Goal: Communication & Community: Answer question/provide support

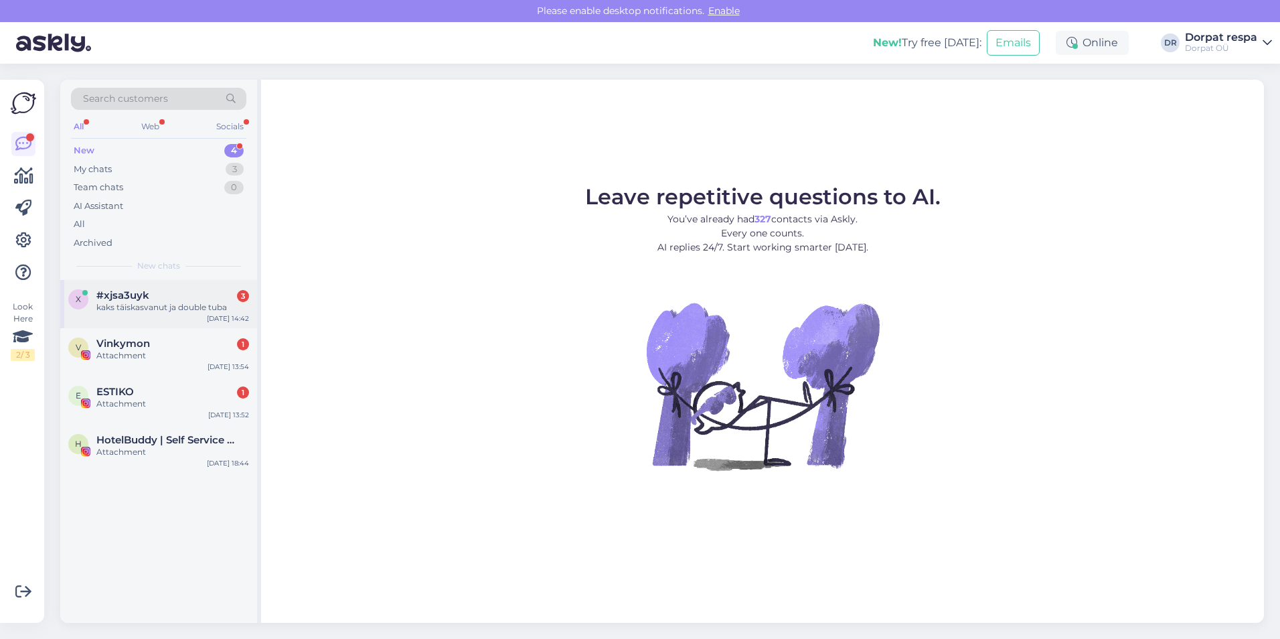
click at [160, 303] on div "kaks täiskasvanut ja double tuba" at bounding box center [172, 307] width 153 height 12
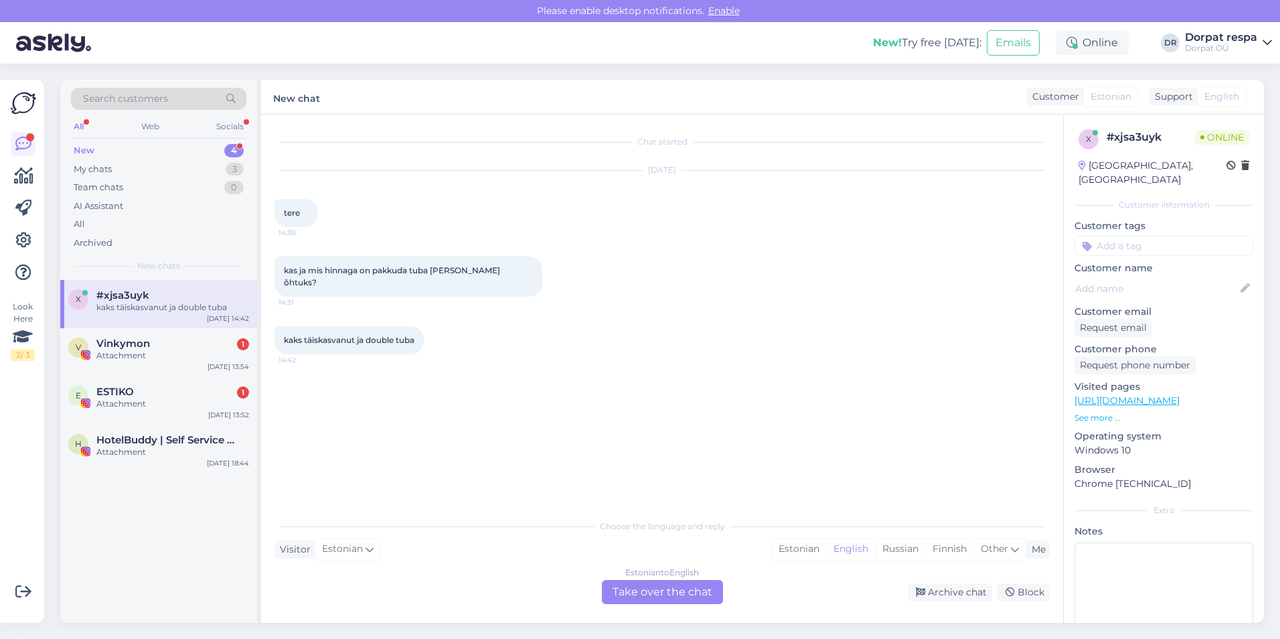
click at [361, 508] on div "Chat started [DATE] tere 14:30 kas ja mis hinnaga on pakkuda tuba [PERSON_NAME]…" at bounding box center [662, 369] width 802 height 508
click at [777, 548] on div "Estonian" at bounding box center [799, 549] width 54 height 20
click at [356, 515] on div "Choose the language and reply Visitor Estonian Me Estonian English Russian Finn…" at bounding box center [662, 558] width 775 height 92
click at [804, 550] on div "Estonian" at bounding box center [799, 549] width 54 height 20
click at [646, 589] on div "Estonian to Estonian Take over the chat" at bounding box center [662, 592] width 121 height 24
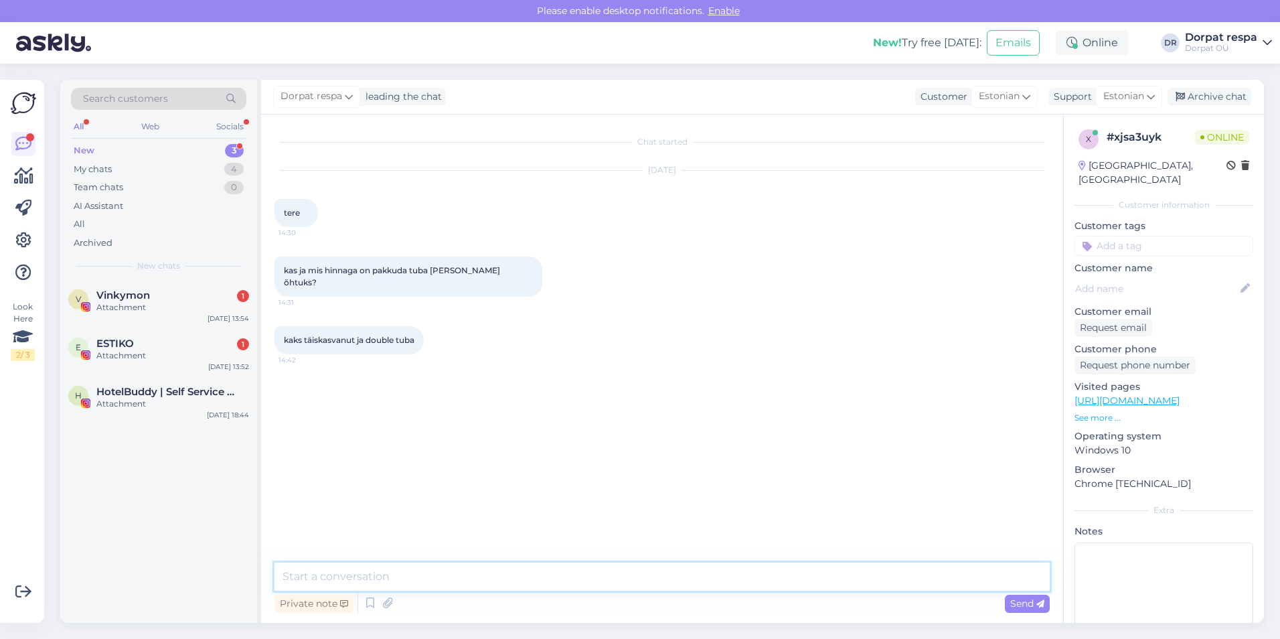
click at [337, 571] on textarea at bounding box center [662, 576] width 775 height 28
type textarea "Tere"
click at [738, 529] on div "Chat started [DATE] tere 14:30 kas ja mis hinnaga on pakkuda tuba [PERSON_NAME]…" at bounding box center [668, 339] width 787 height 423
click at [398, 578] on textarea at bounding box center [662, 576] width 775 height 28
drag, startPoint x: 650, startPoint y: 535, endPoint x: 486, endPoint y: 569, distance: 166.8
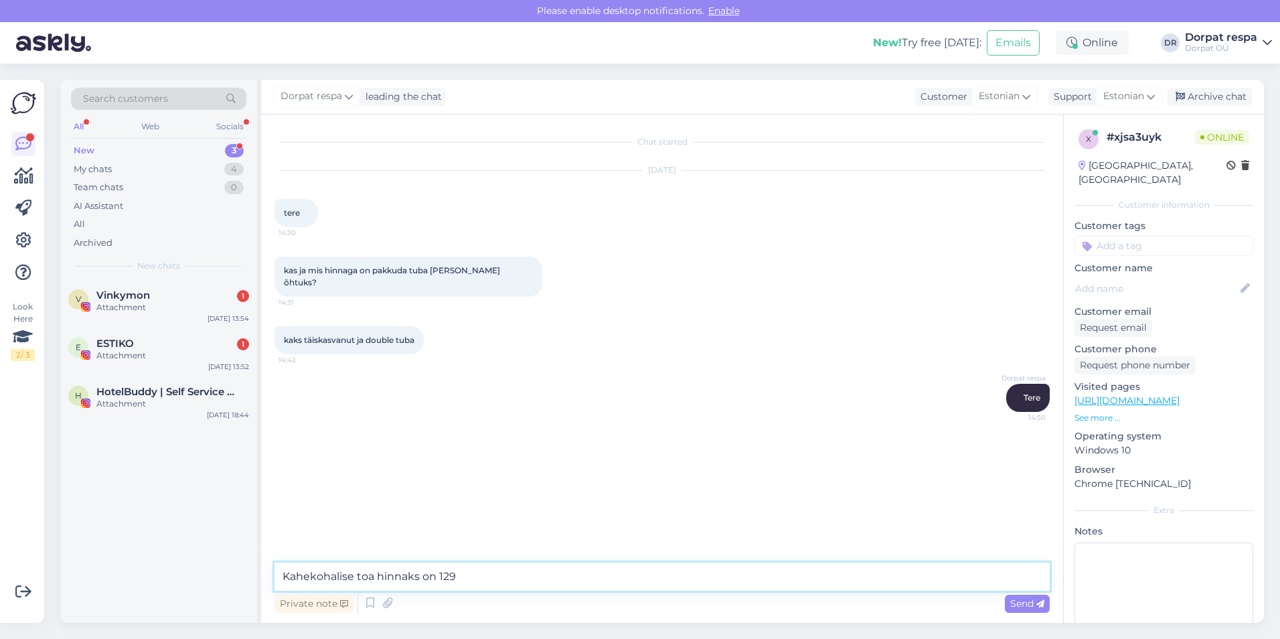
click at [486, 569] on textarea "Kahekohalise toa hinnaks on 129" at bounding box center [662, 576] width 775 height 28
drag, startPoint x: 486, startPoint y: 569, endPoint x: 408, endPoint y: 629, distance: 98.3
click at [408, 627] on div "Search customers All Web Socials New 3 My chats 4 Team chats 0 AI Assistant All…" at bounding box center [666, 351] width 1228 height 575
click at [473, 574] on textarea "Kahekohalise toa hinnaks on 129" at bounding box center [662, 576] width 775 height 28
drag, startPoint x: 473, startPoint y: 574, endPoint x: 486, endPoint y: 575, distance: 13.4
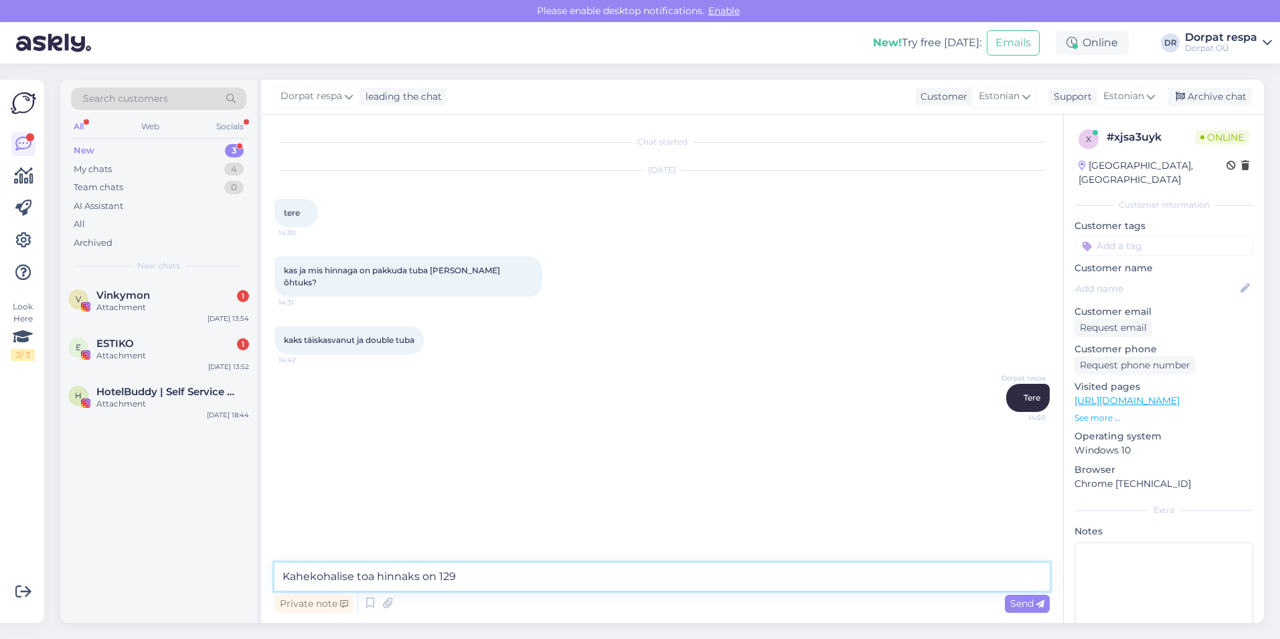
click at [487, 573] on textarea "Kahekohalise toa hinnaks on 129" at bounding box center [662, 576] width 775 height 28
type textarea "Kahekohalise toa hinnaks on 129 eurot"
click at [1031, 606] on span "Send" at bounding box center [1027, 603] width 34 height 12
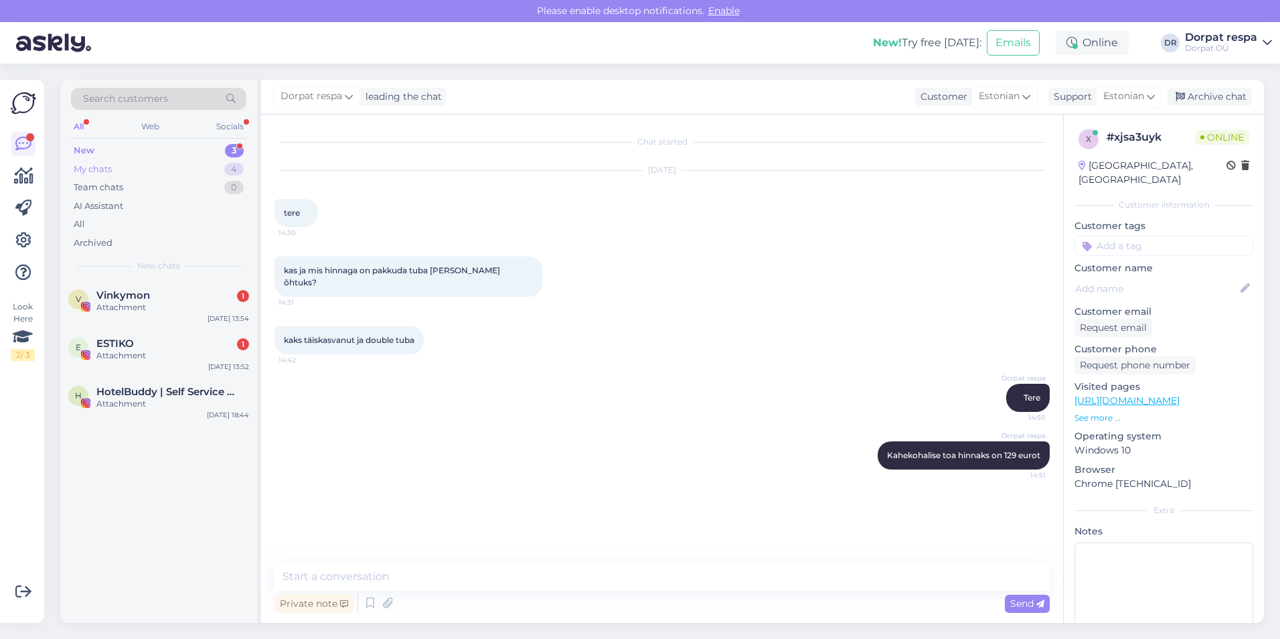
click at [102, 169] on div "My chats" at bounding box center [93, 169] width 38 height 13
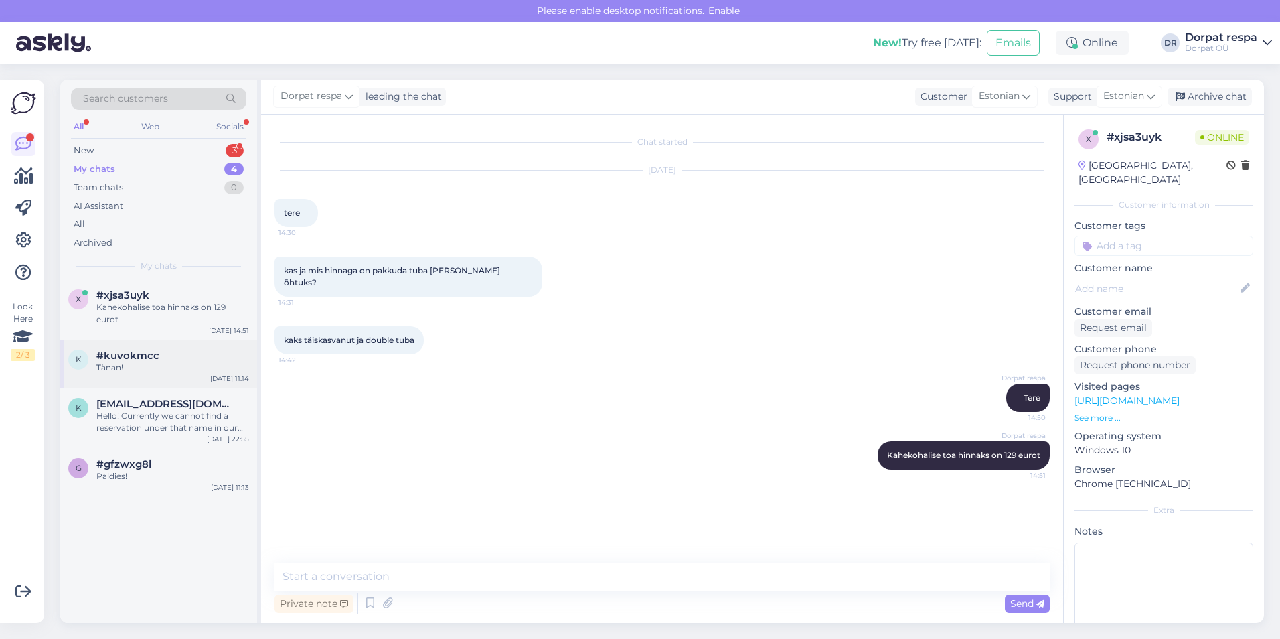
click at [127, 370] on div "Tänan!" at bounding box center [172, 368] width 153 height 12
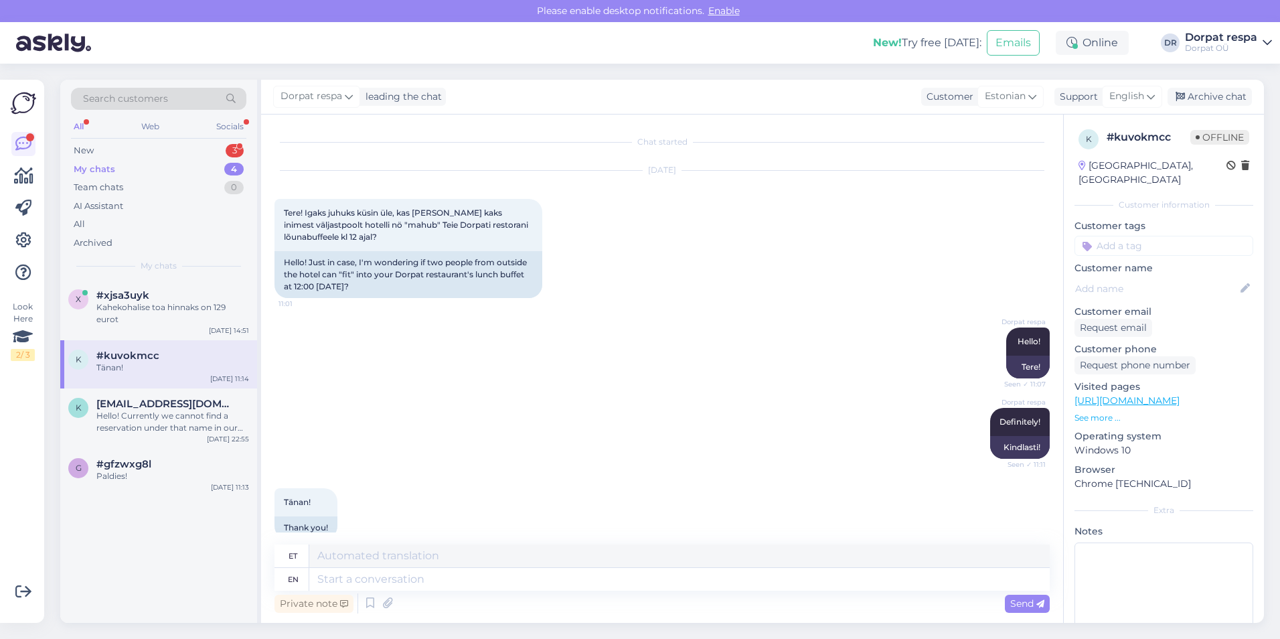
scroll to position [21, 0]
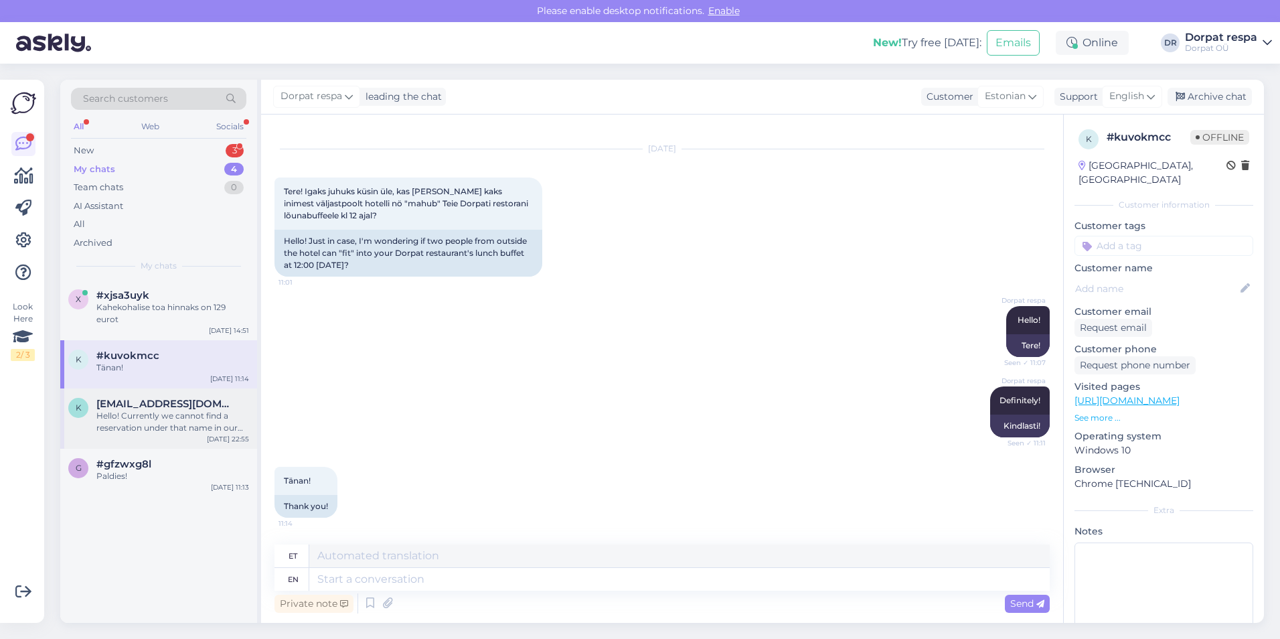
click at [126, 411] on div "Hello! Currently we cannot find a reservation under that name in our system. Pl…" at bounding box center [172, 422] width 153 height 24
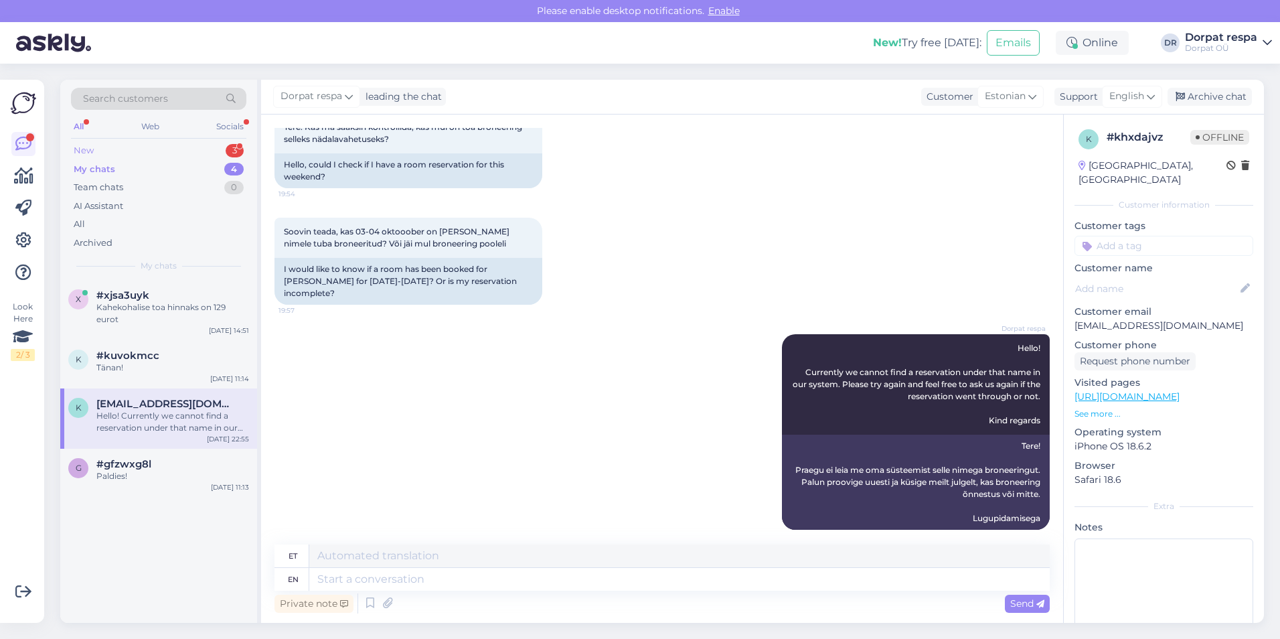
click at [102, 150] on div "New 3" at bounding box center [158, 150] width 175 height 19
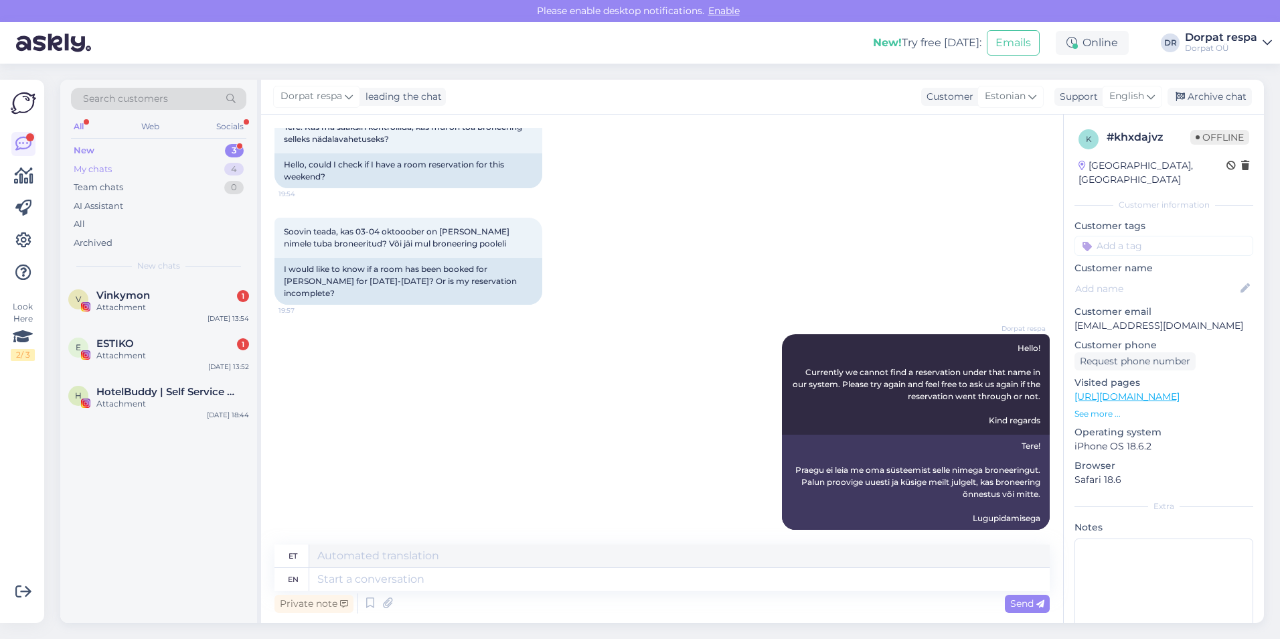
click at [106, 168] on div "My chats" at bounding box center [93, 169] width 38 height 13
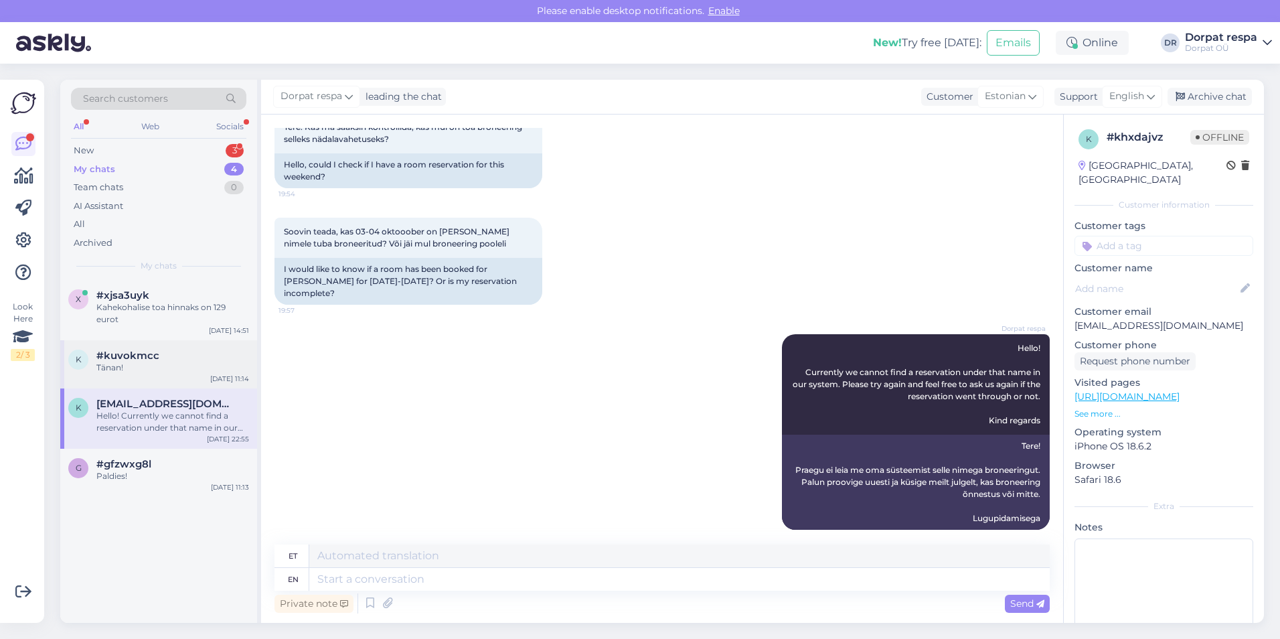
click at [140, 365] on div "Tänan!" at bounding box center [172, 368] width 153 height 12
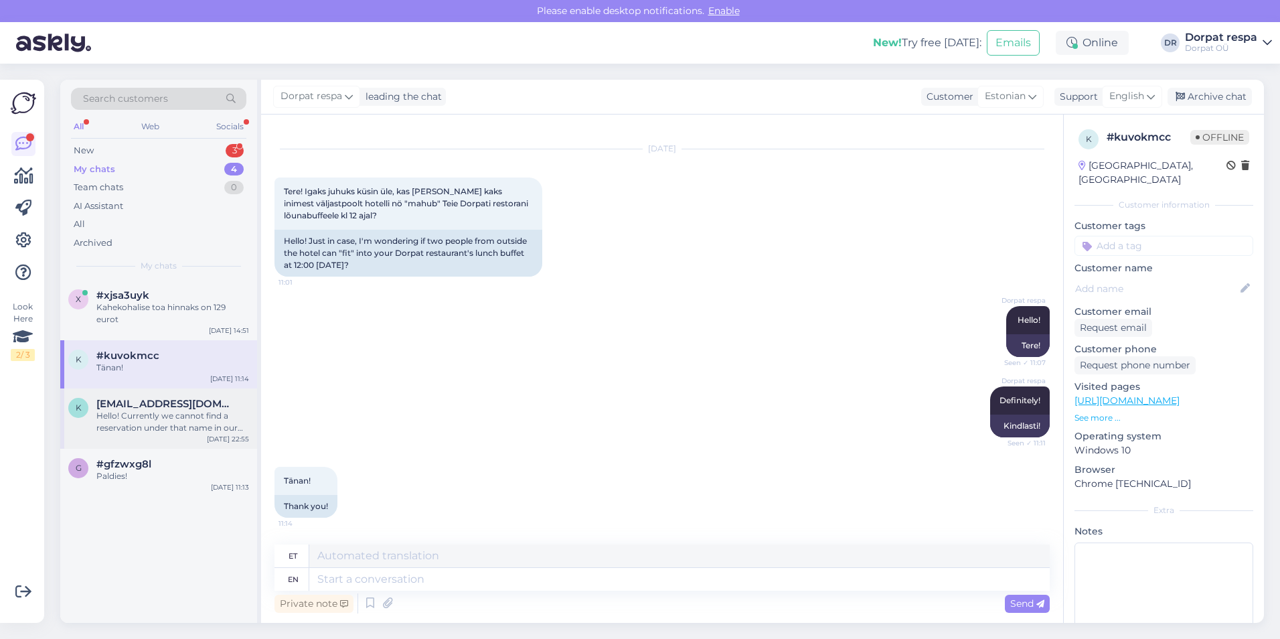
click at [153, 415] on div "Hello! Currently we cannot find a reservation under that name in our system. Pl…" at bounding box center [172, 422] width 153 height 24
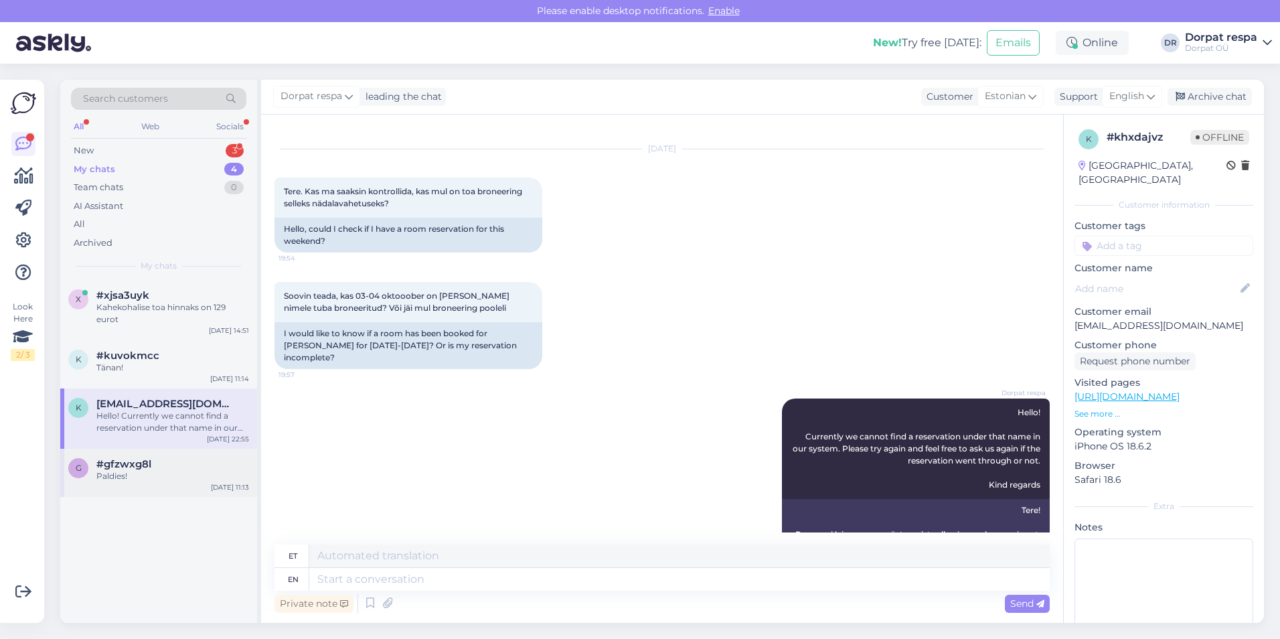
scroll to position [86, 0]
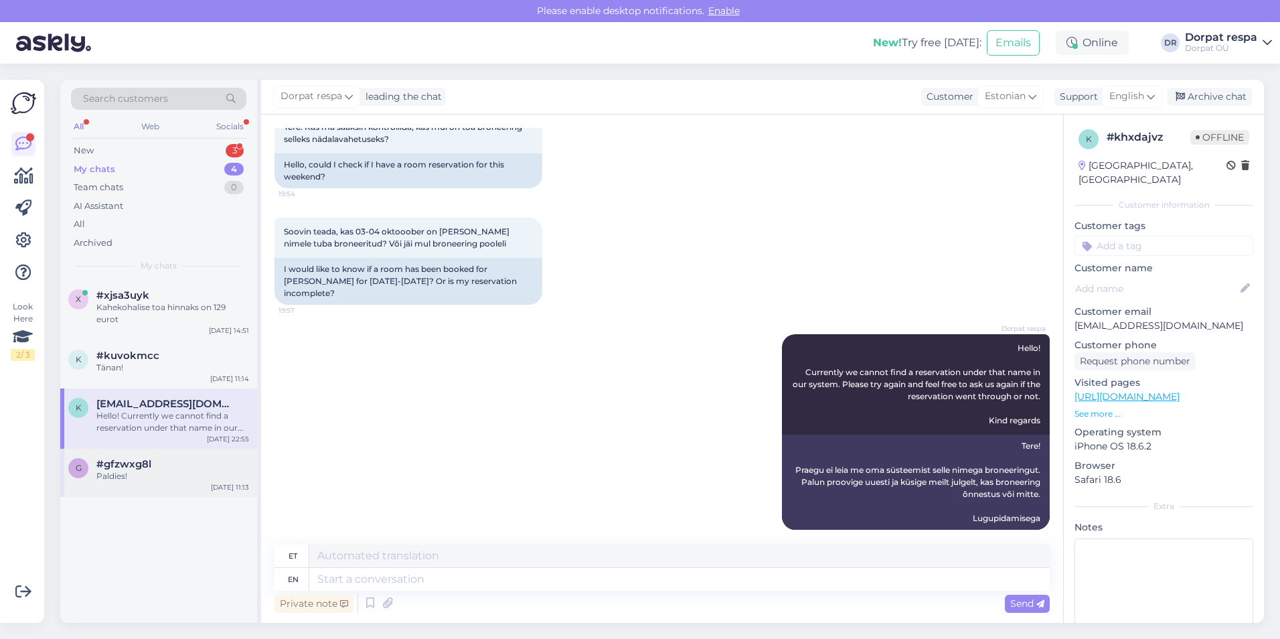
click at [149, 470] on div "Paldies!" at bounding box center [172, 476] width 153 height 12
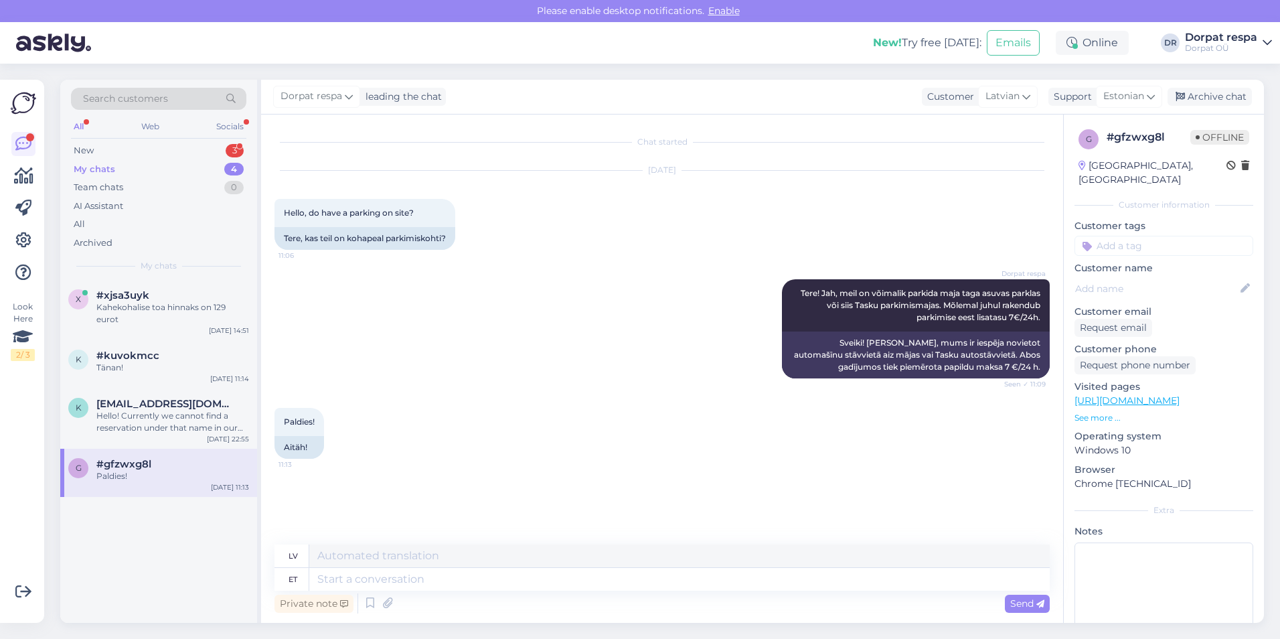
scroll to position [0, 0]
click at [130, 311] on div "Kahekohalise toa hinnaks on 129 eurot" at bounding box center [172, 313] width 153 height 24
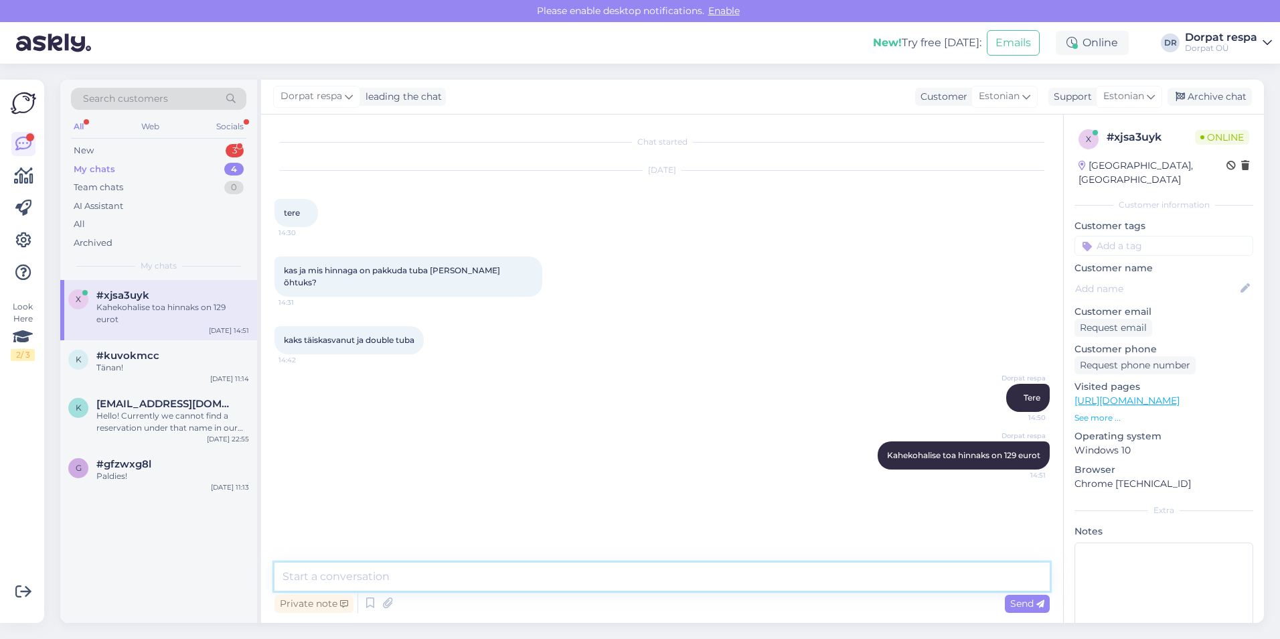
click at [362, 579] on textarea at bounding box center [662, 576] width 775 height 28
type textarea "2"
